Goal: Navigation & Orientation: Understand site structure

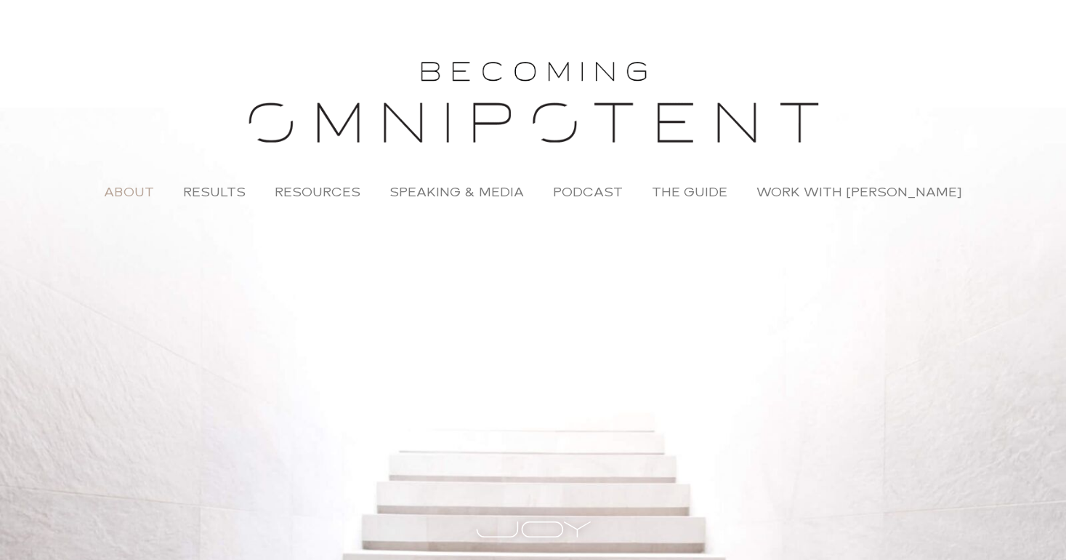
click at [141, 192] on link "About" at bounding box center [128, 191] width 79 height 33
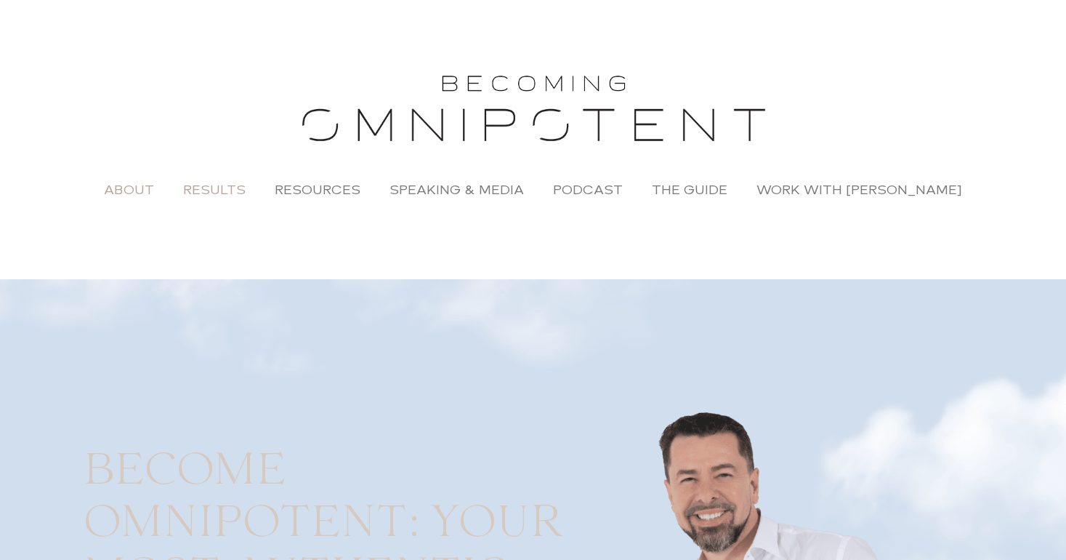
click at [231, 189] on link "Results" at bounding box center [215, 189] width 92 height 33
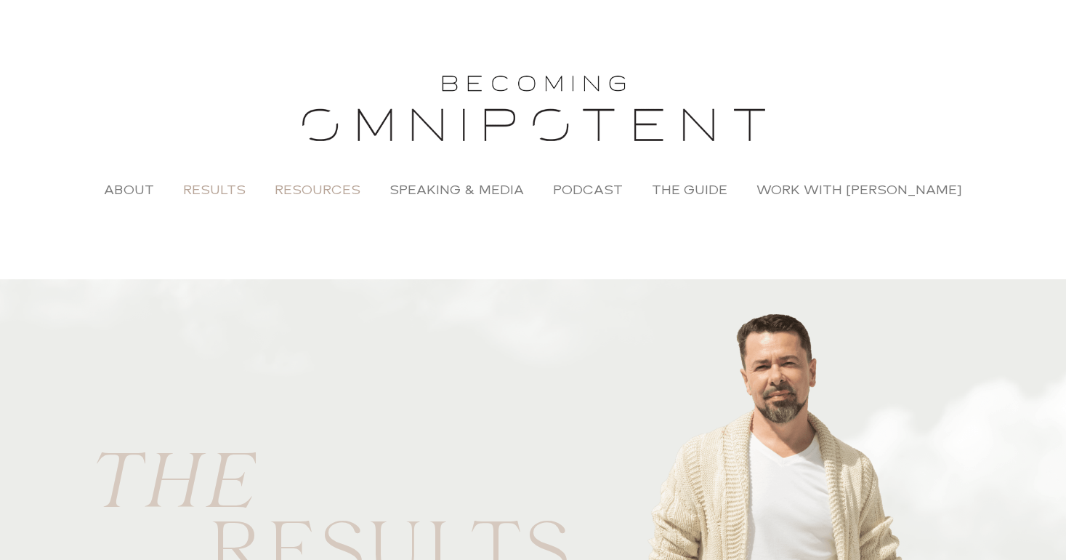
click at [320, 192] on link "Resources" at bounding box center [317, 189] width 115 height 33
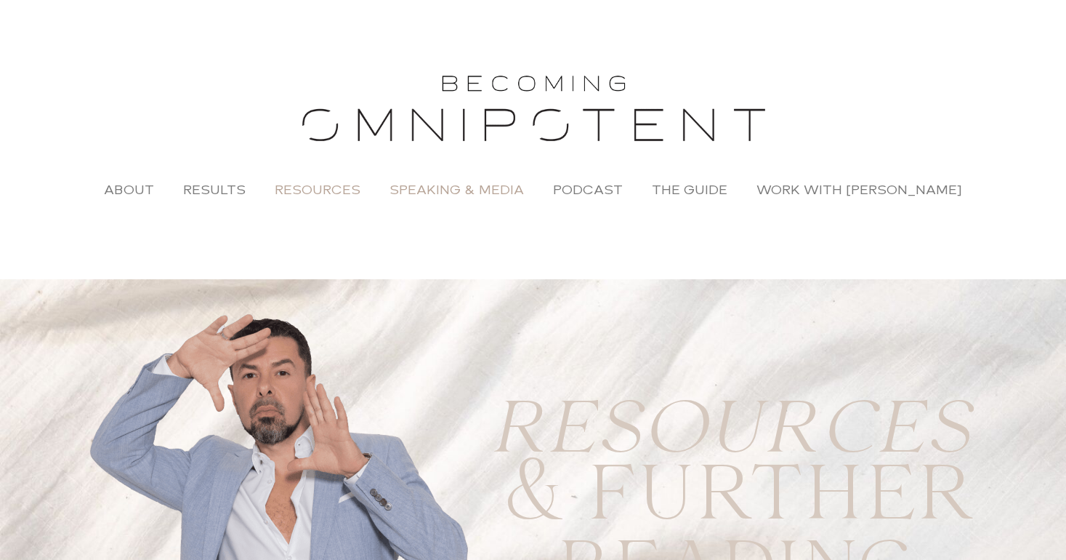
click at [449, 185] on link "Speaking & Media" at bounding box center [457, 189] width 164 height 33
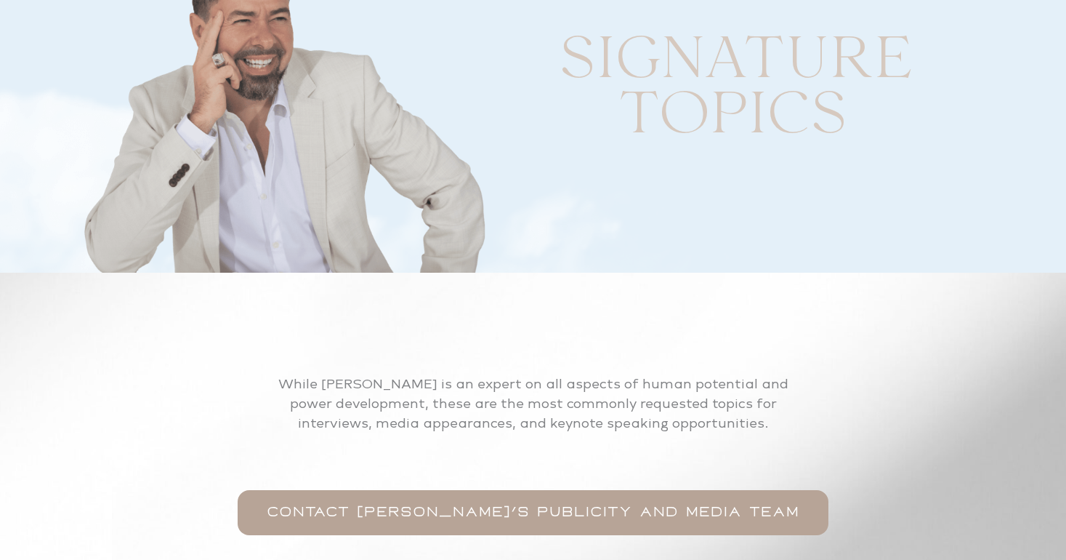
scroll to position [4093, 0]
